Goal: Navigation & Orientation: Find specific page/section

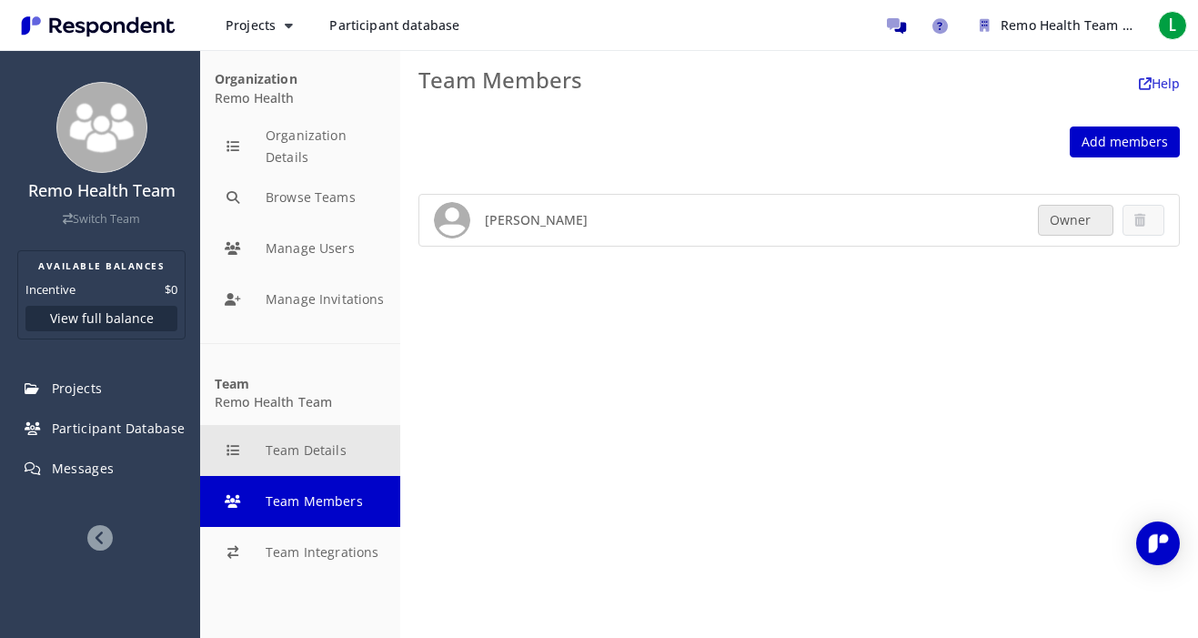
click at [304, 445] on button "Team Details" at bounding box center [300, 450] width 200 height 51
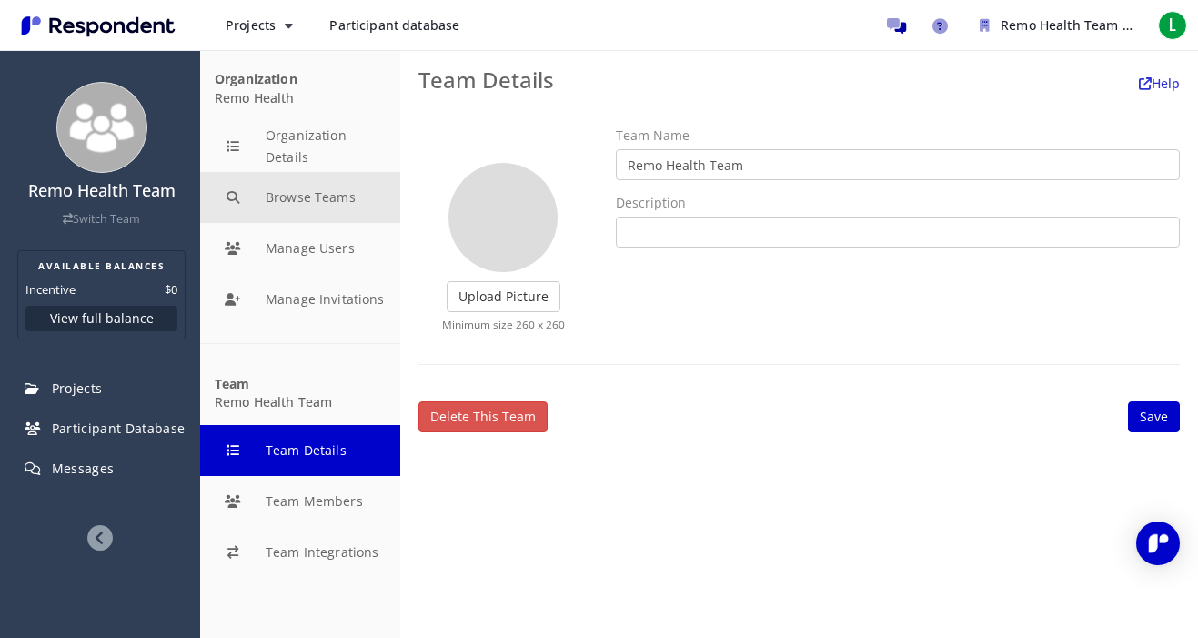
click at [309, 186] on button "Browse Teams" at bounding box center [300, 197] width 200 height 51
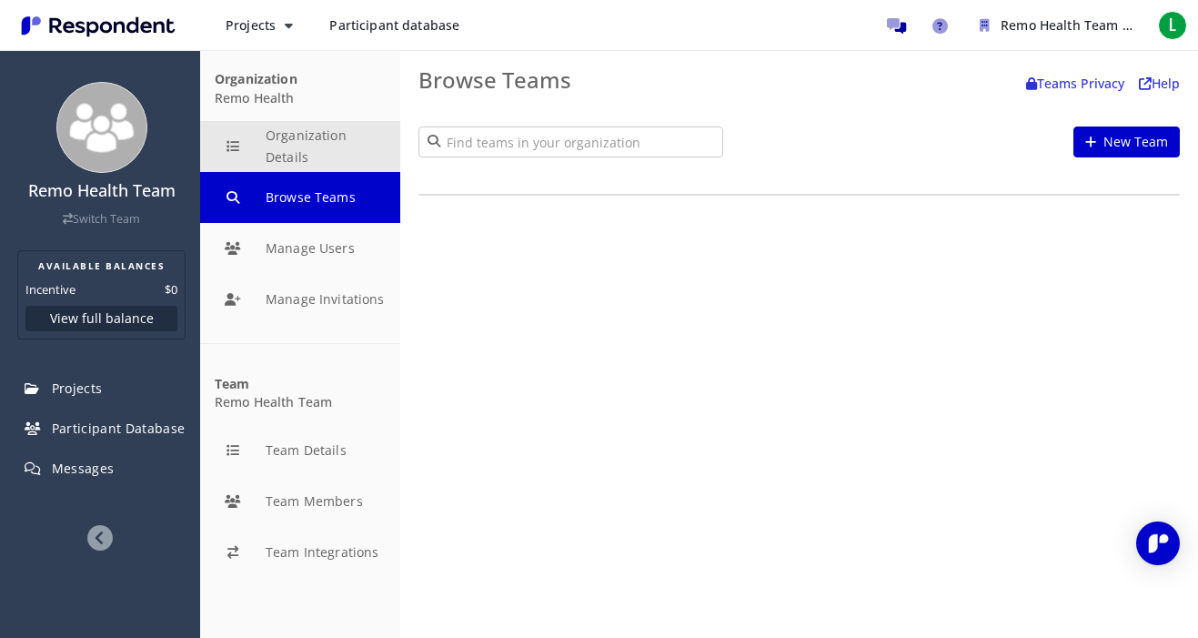
click at [309, 147] on button "Organization Details" at bounding box center [300, 146] width 200 height 51
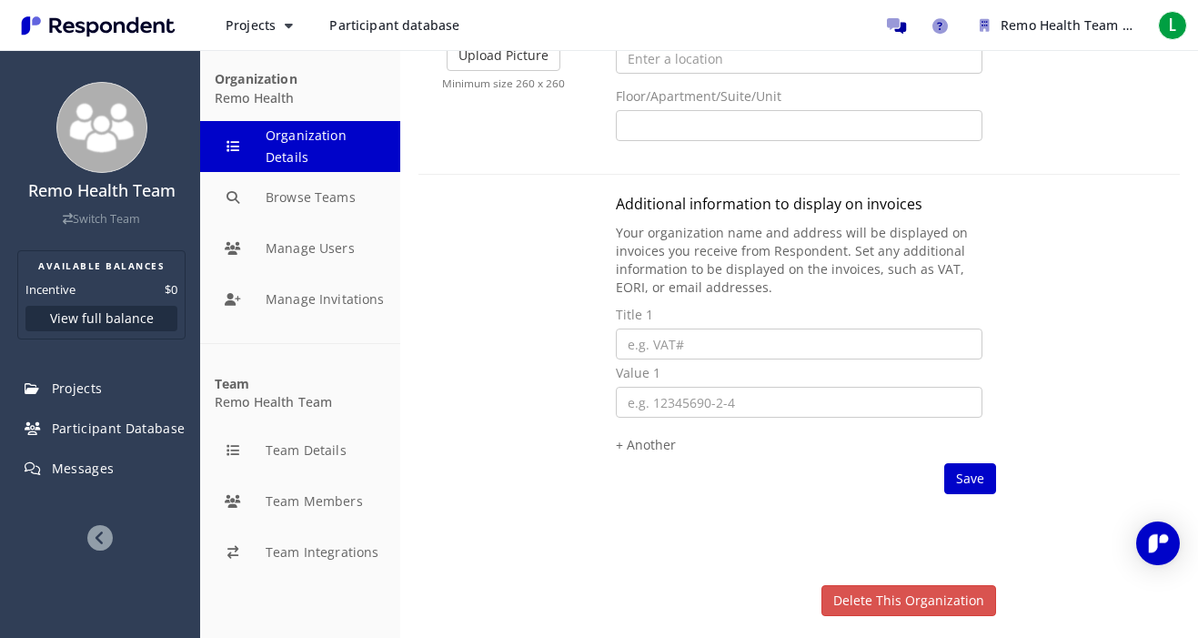
scroll to position [272, 0]
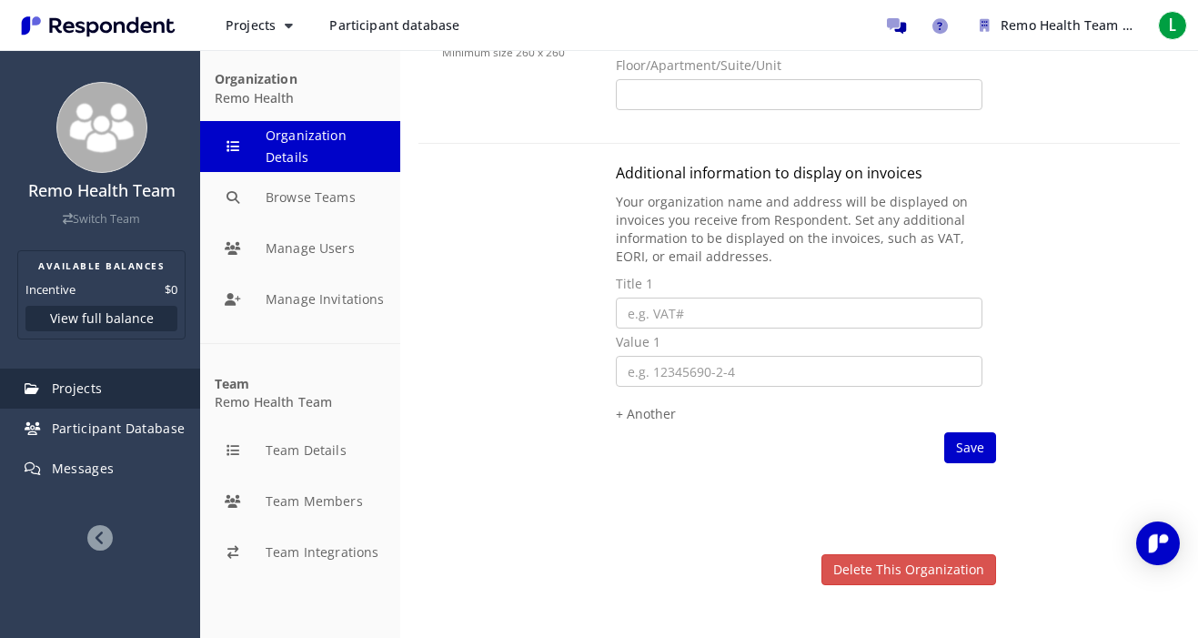
click at [138, 397] on link "Projects" at bounding box center [101, 388] width 197 height 40
